Goal: Task Accomplishment & Management: Manage account settings

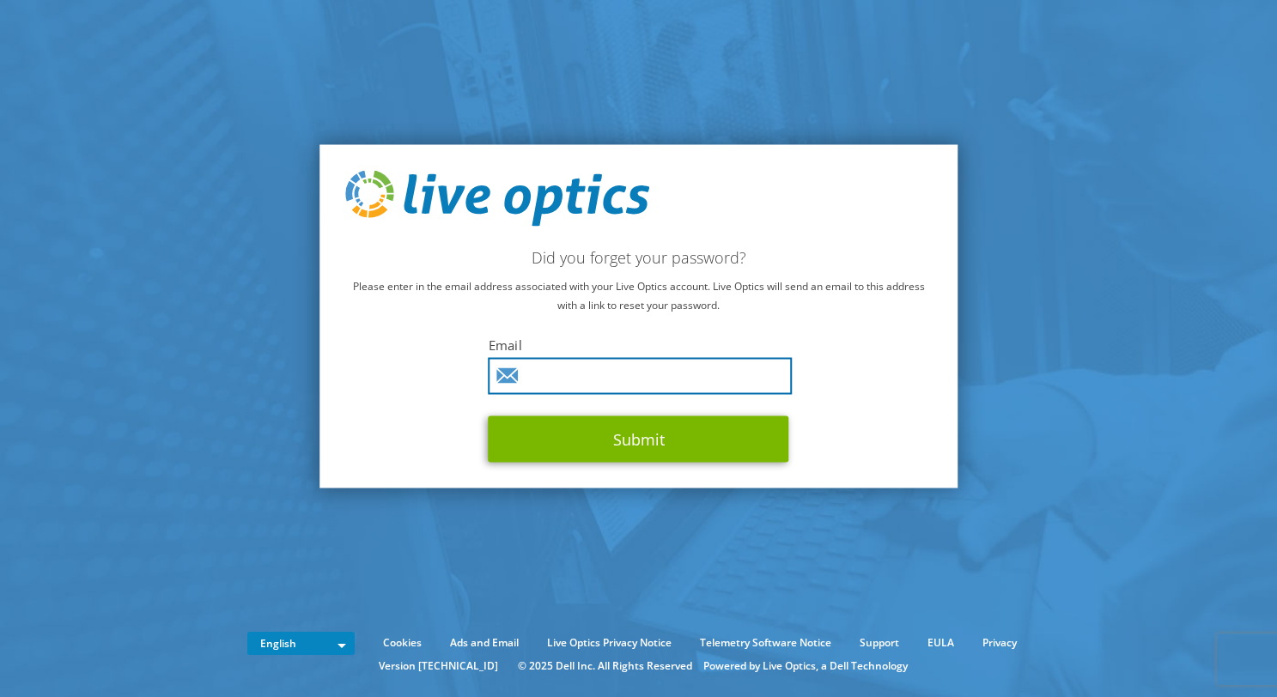
click at [655, 383] on input "text" at bounding box center [641, 376] width 304 height 37
type input "maschmies@emblemhealth.com"
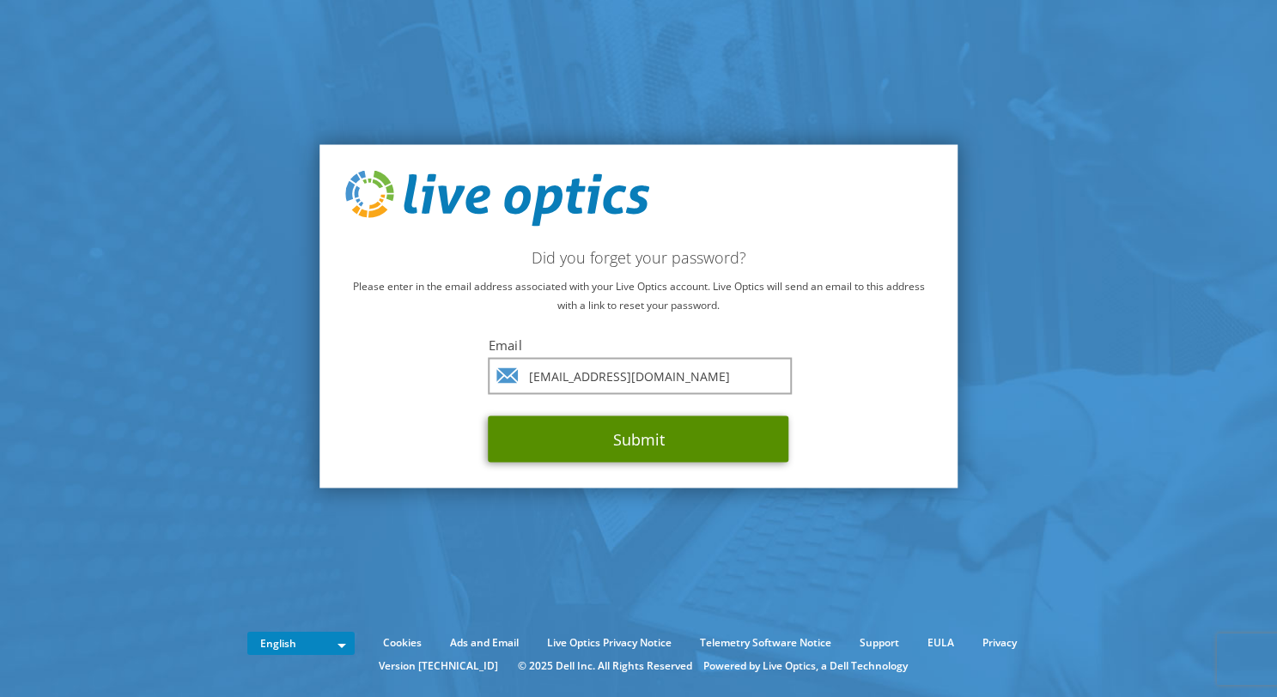
click at [648, 442] on button "Submit" at bounding box center [639, 440] width 301 height 46
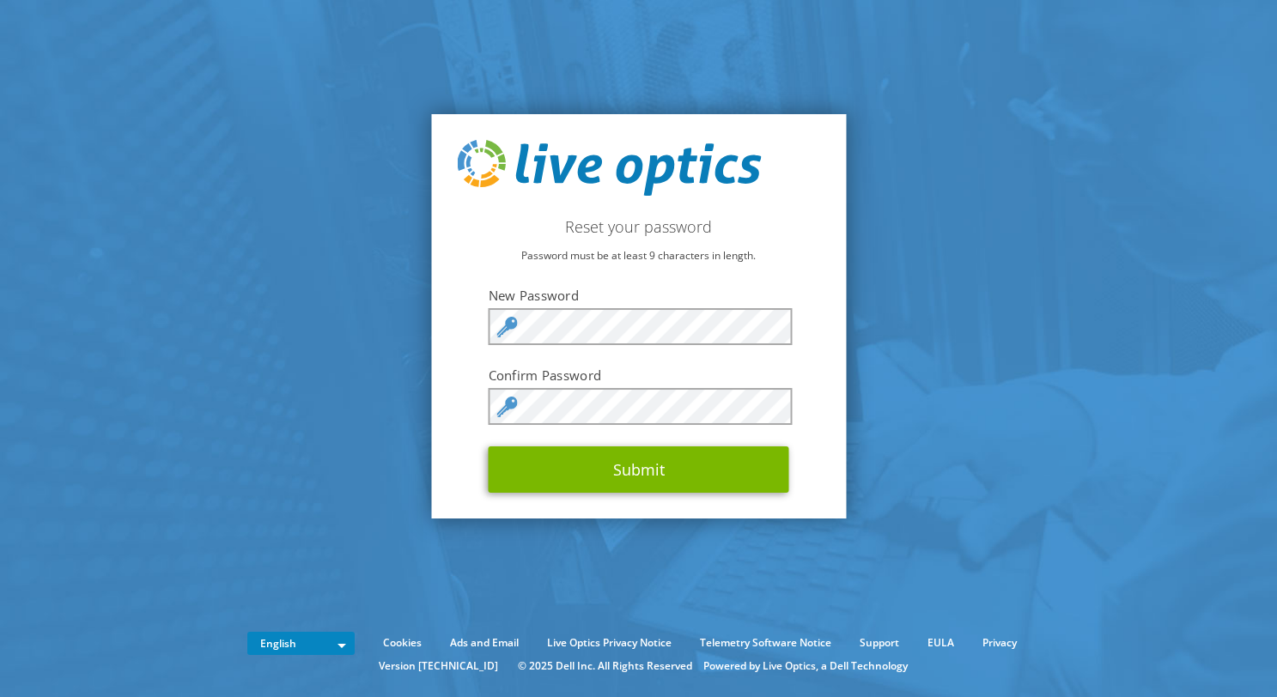
click at [767, 332] on keeper-lock "Open Keeper Popup" at bounding box center [774, 327] width 21 height 21
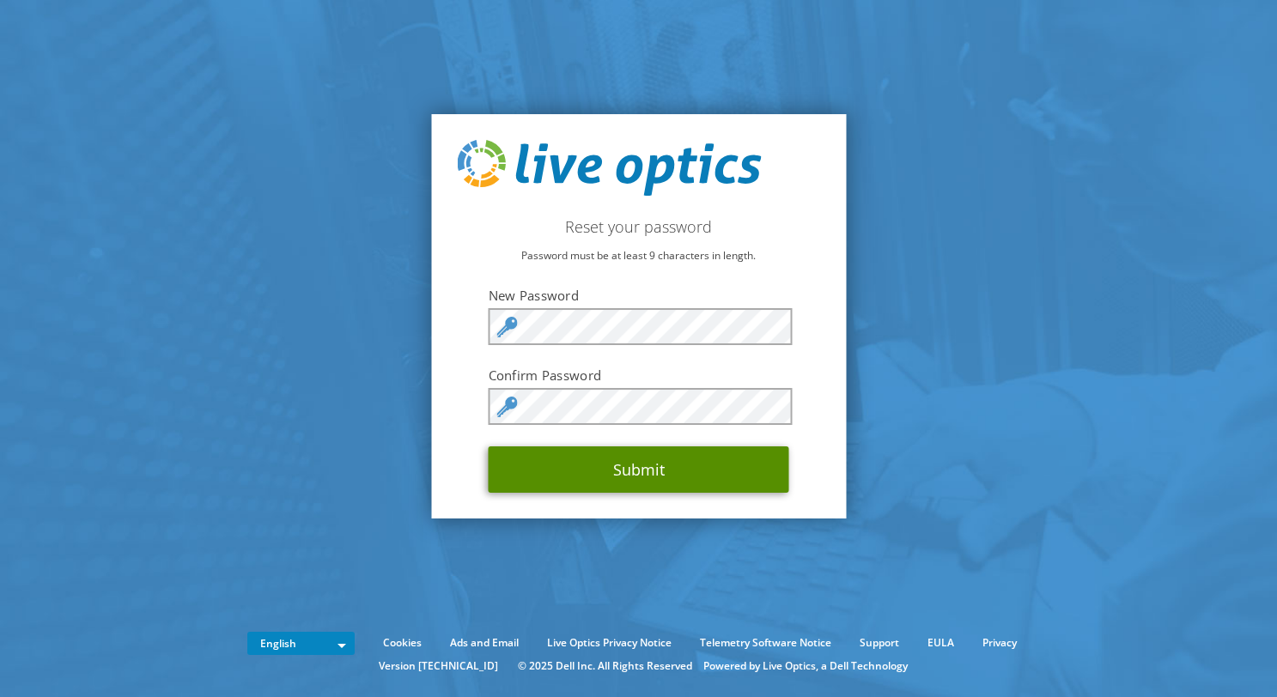
click at [647, 475] on button "Submit" at bounding box center [639, 470] width 301 height 46
